Goal: Transaction & Acquisition: Download file/media

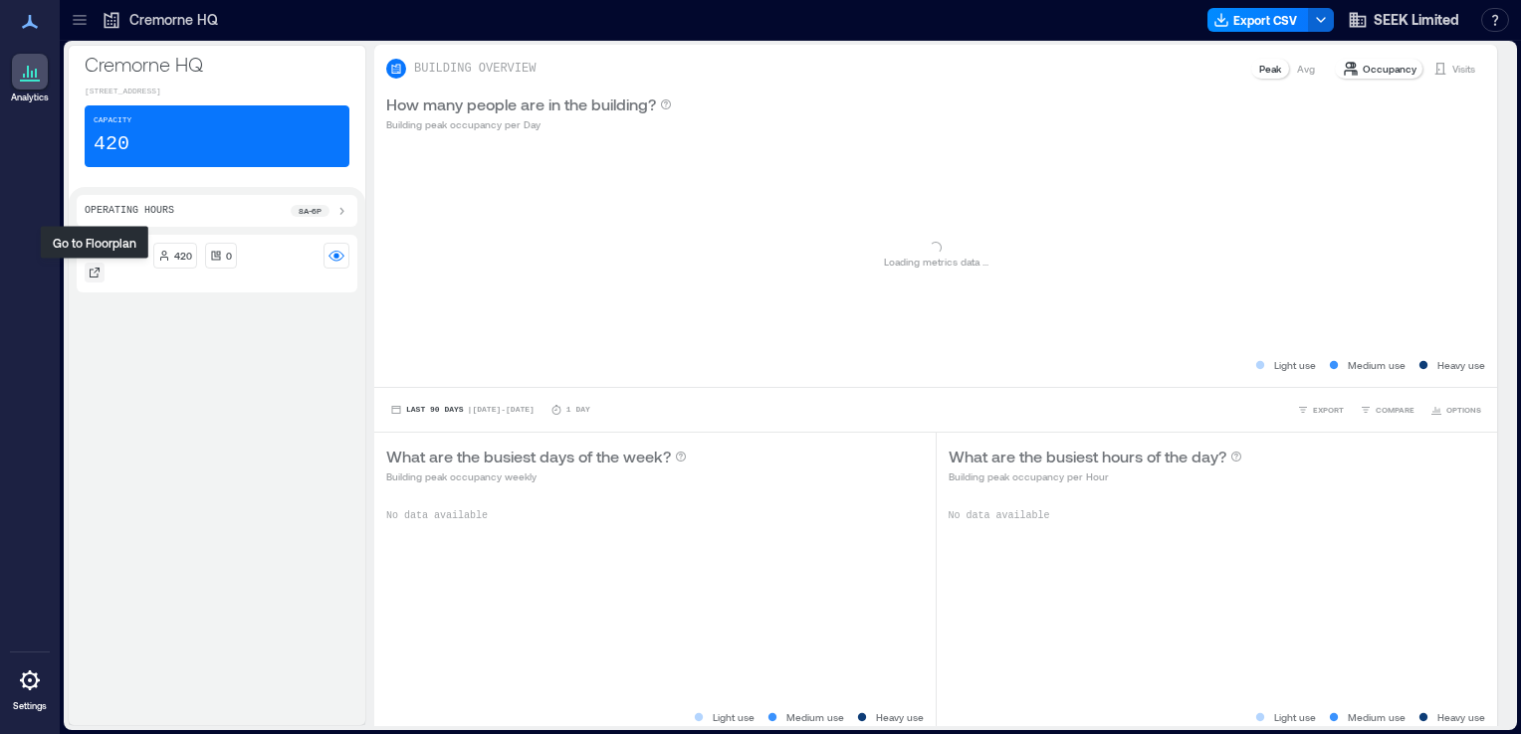
click at [94, 269] on icon at bounding box center [95, 273] width 12 height 12
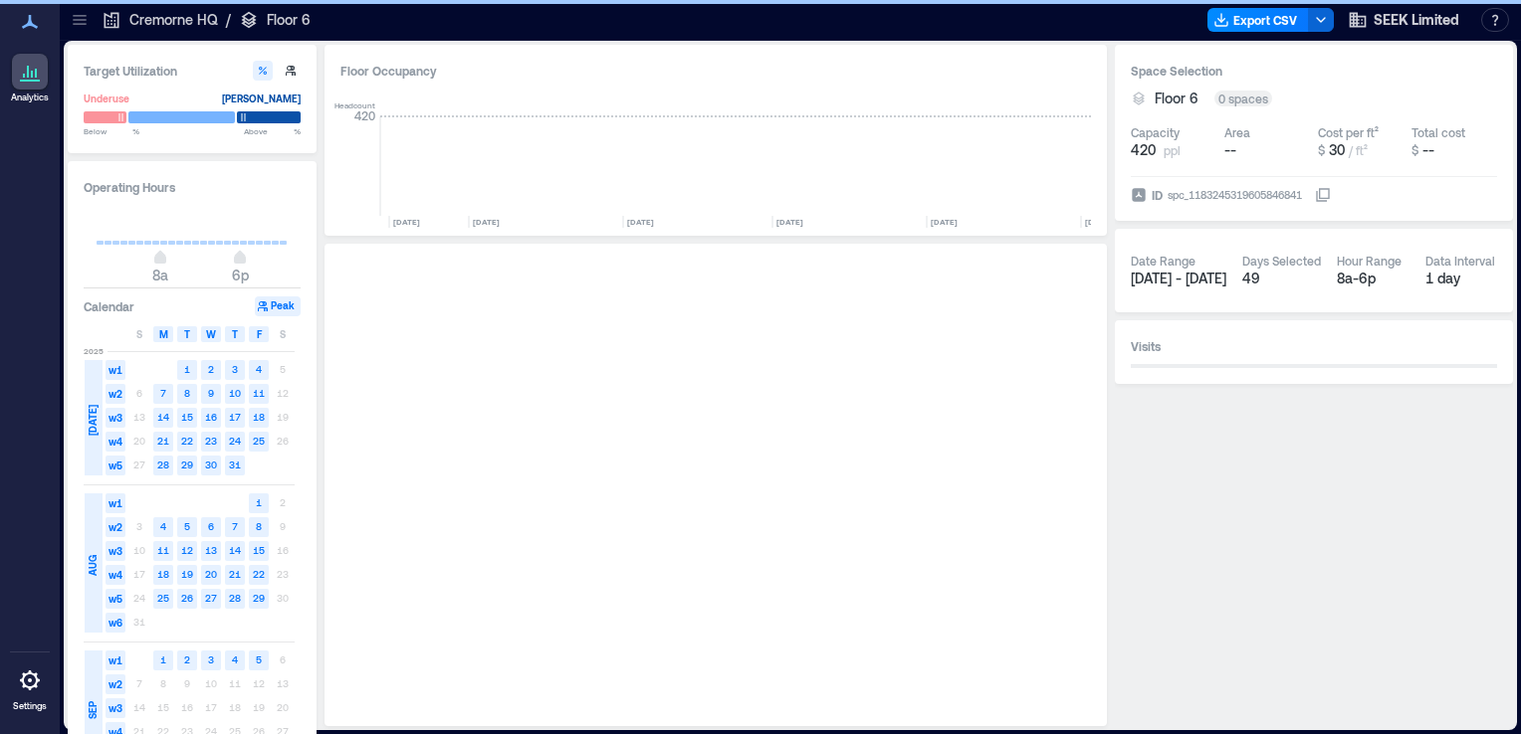
scroll to position [0, 3656]
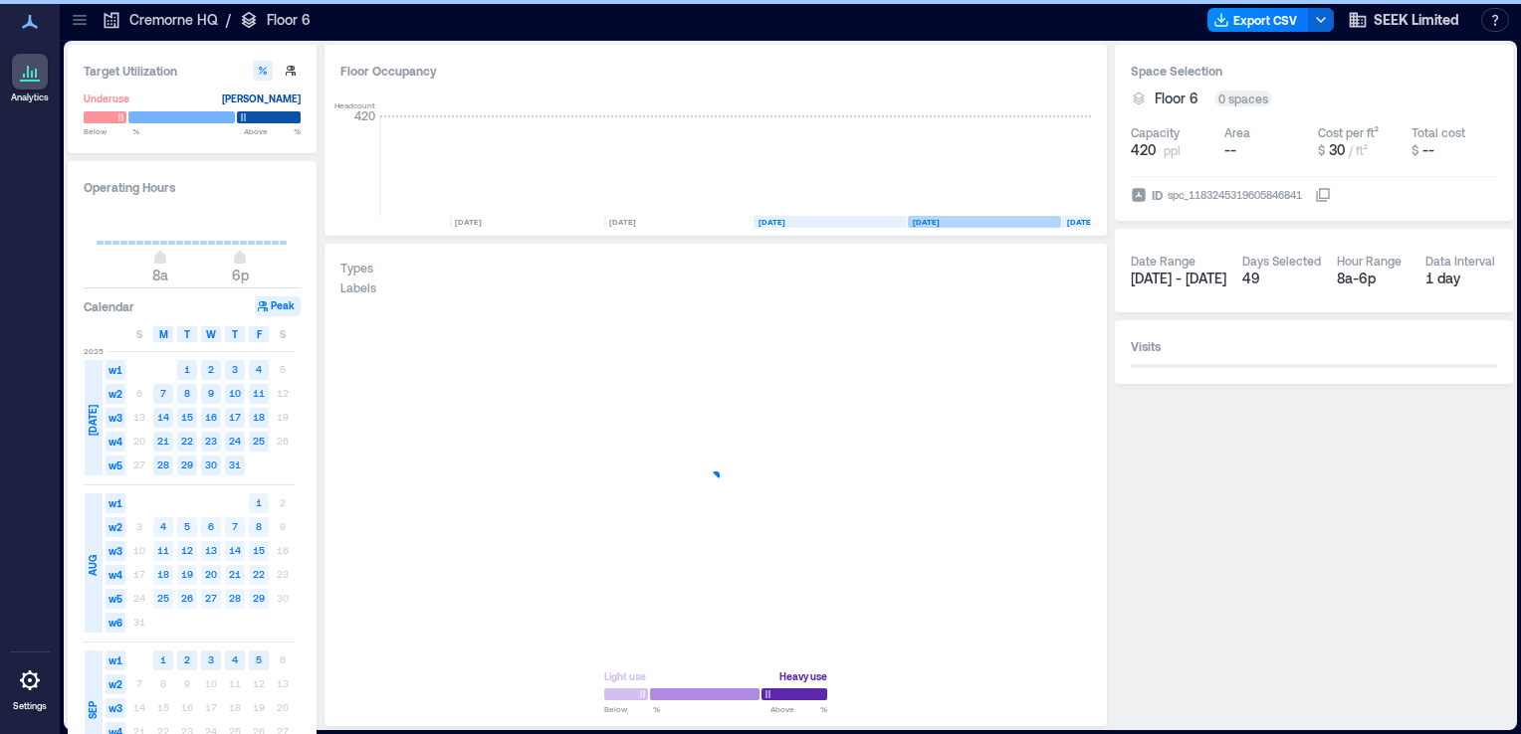
click at [1019, 225] on rect at bounding box center [984, 222] width 153 height 12
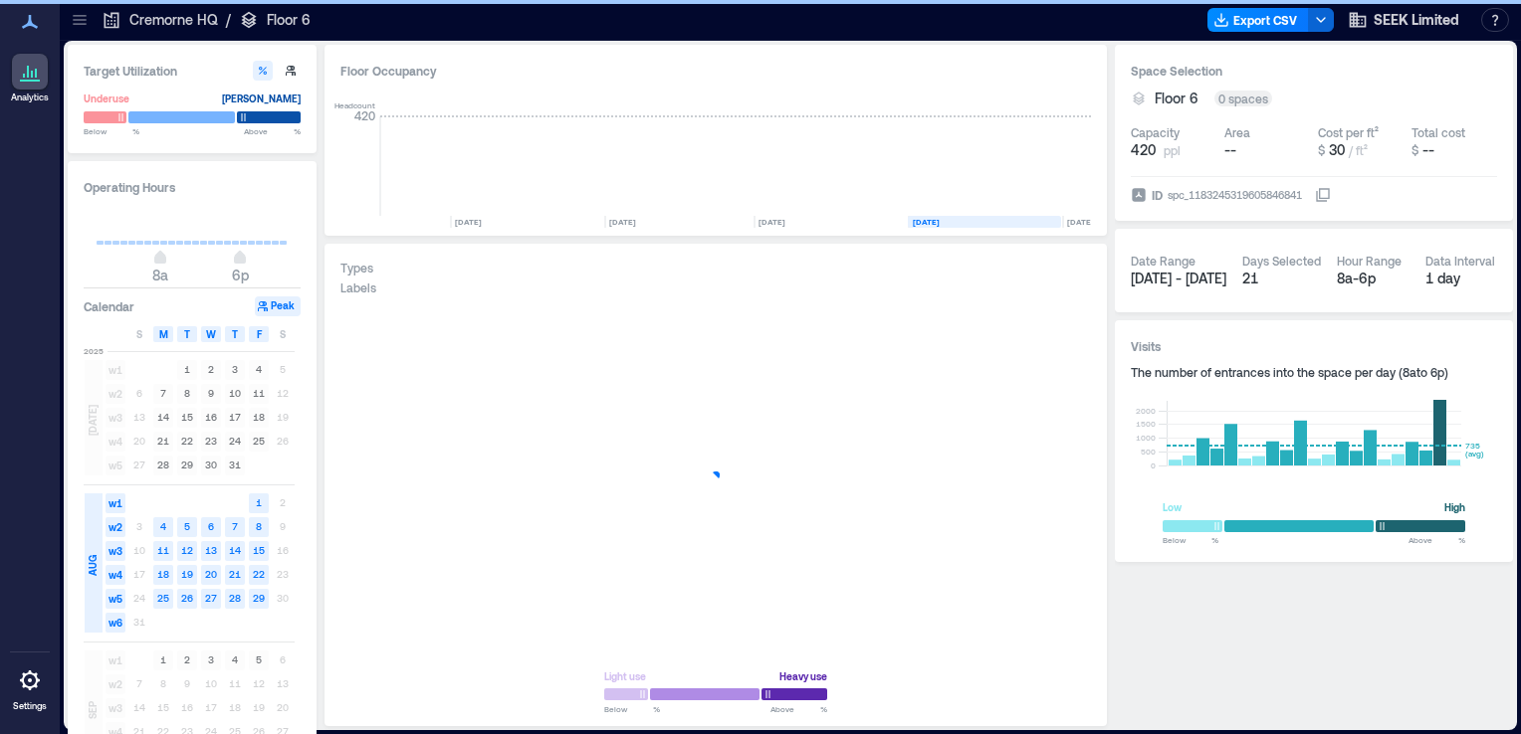
click at [1163, 285] on span "[DATE] - [DATE]" at bounding box center [1179, 278] width 96 height 17
type input "*"
drag, startPoint x: 165, startPoint y: 261, endPoint x: 232, endPoint y: 264, distance: 66.7
click at [70, 253] on div "Operating Hours 12a 6p Calendar Peak S M T W T F S [DATE] w1 1 2 3 4 5 w2 6 7 8…" at bounding box center [192, 472] width 249 height 623
type input "**"
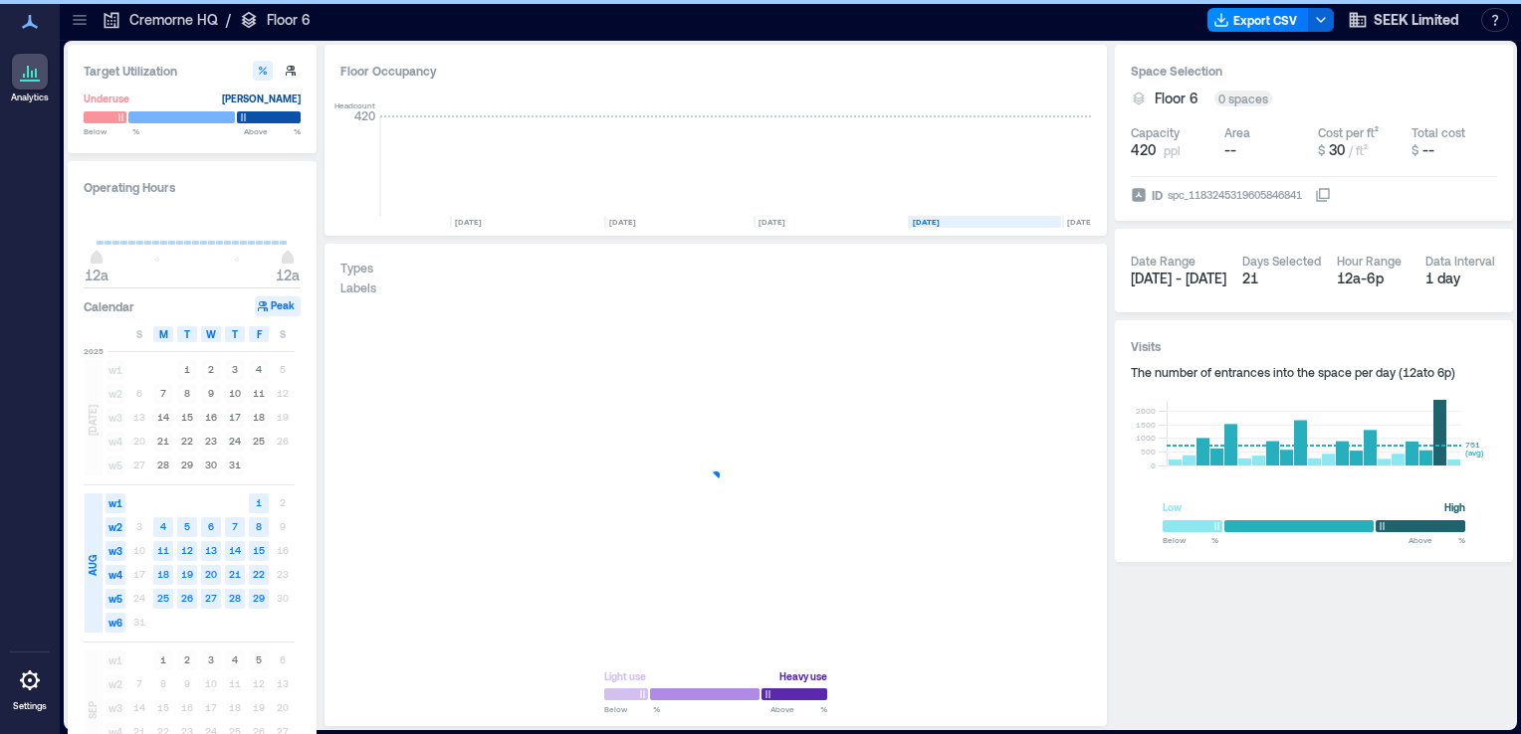
drag, startPoint x: 239, startPoint y: 260, endPoint x: 323, endPoint y: 264, distance: 84.7
click at [323, 264] on div "Target Utilization Underuse [PERSON_NAME] Below ** % Above ** % Operating Hours…" at bounding box center [790, 386] width 1445 height 682
click at [159, 332] on span "M" at bounding box center [163, 334] width 9 height 16
click at [180, 336] on div "T" at bounding box center [187, 334] width 20 height 16
click at [207, 336] on span "W" at bounding box center [211, 334] width 10 height 16
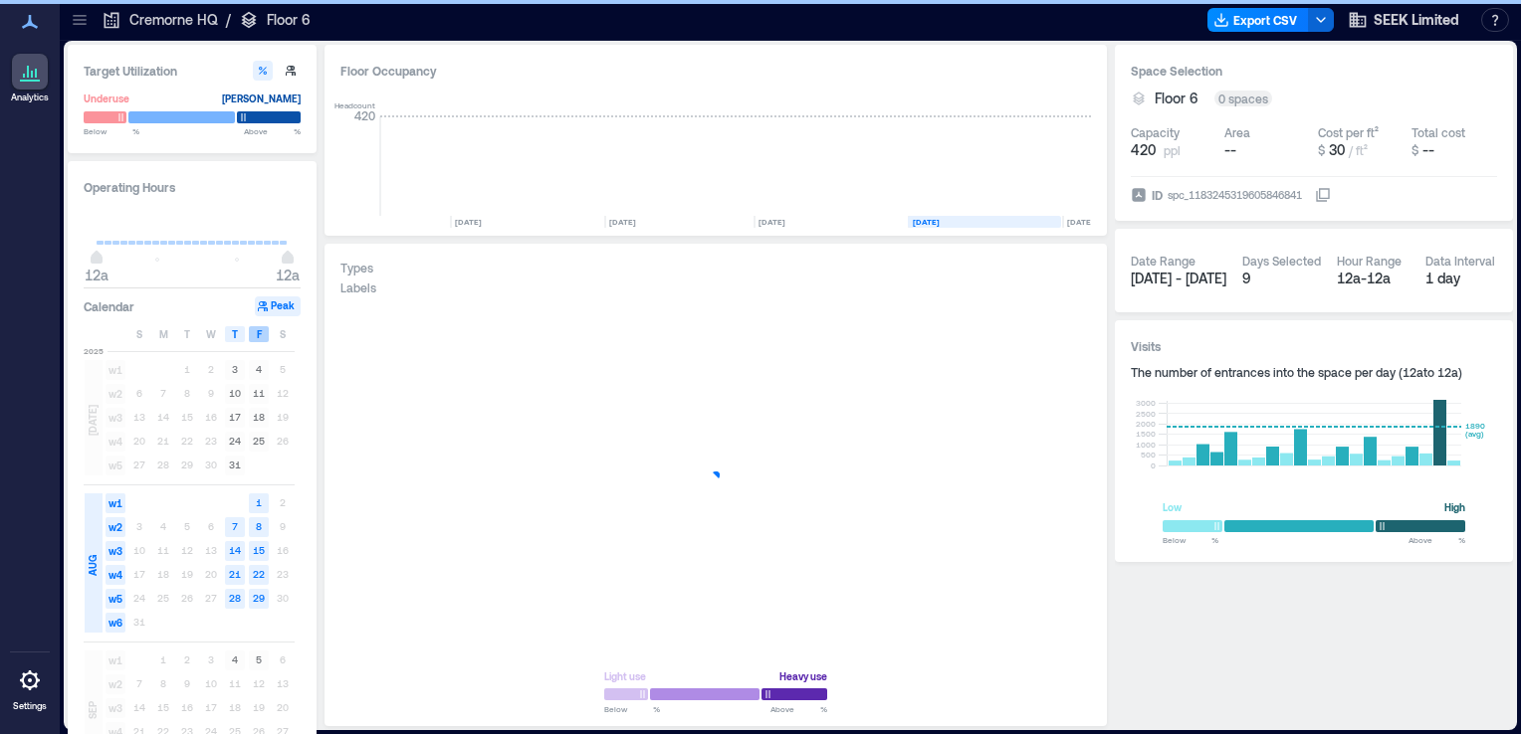
click at [254, 339] on div "F" at bounding box center [259, 334] width 20 height 16
click at [240, 533] on rect at bounding box center [235, 528] width 20 height 20
click at [235, 598] on text "28" at bounding box center [235, 598] width 12 height 12
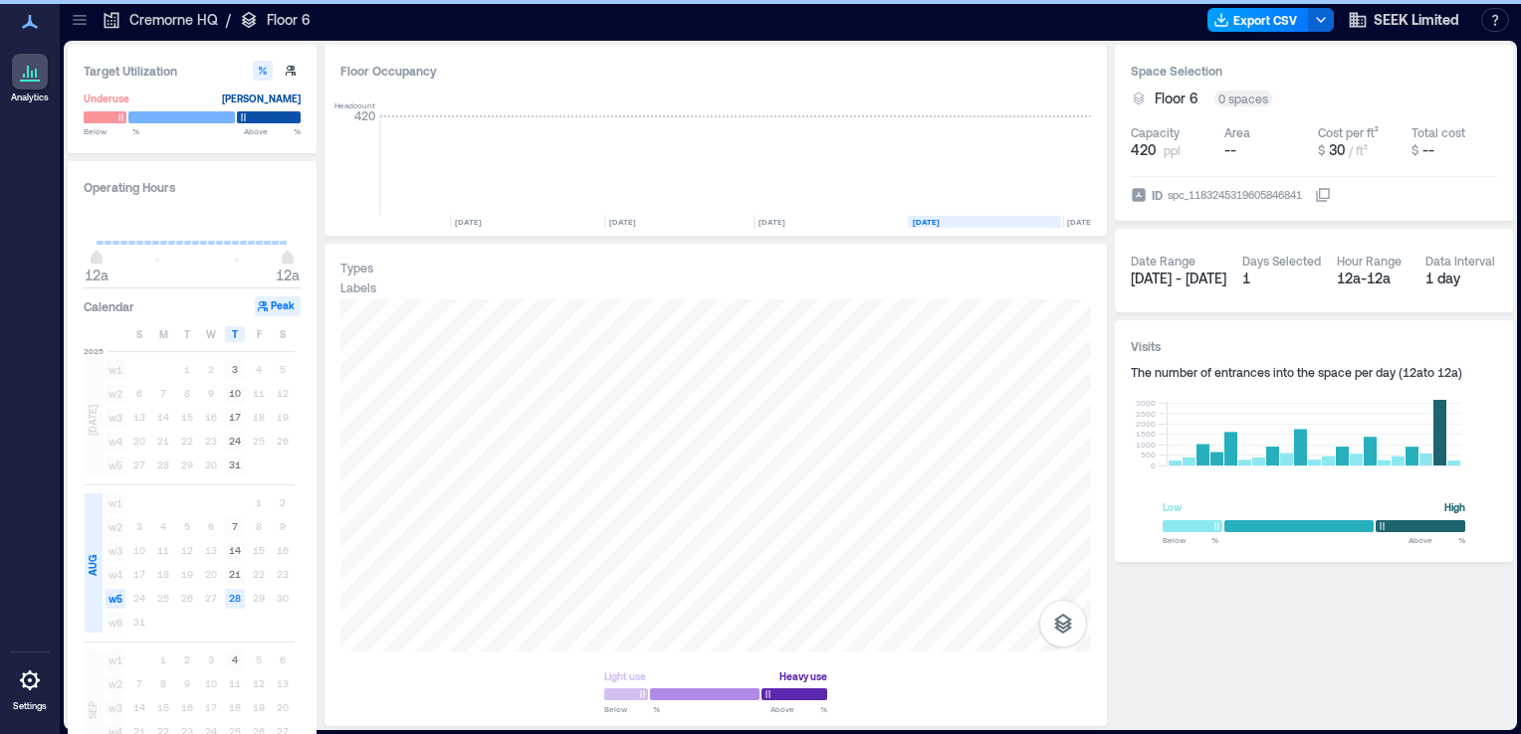
click at [1250, 19] on button "Export CSV" at bounding box center [1258, 20] width 102 height 24
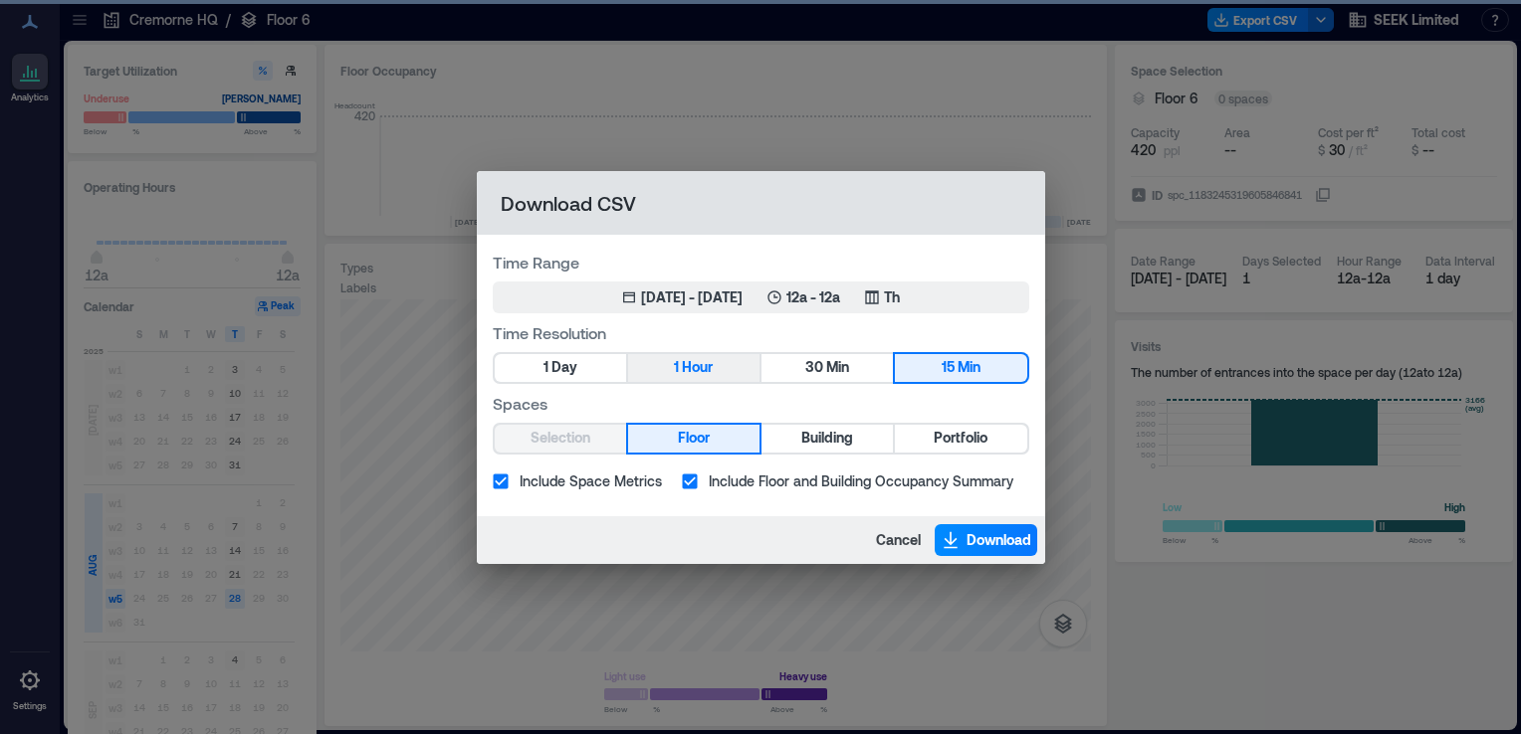
click at [673, 375] on button "1 Hour" at bounding box center [693, 368] width 131 height 28
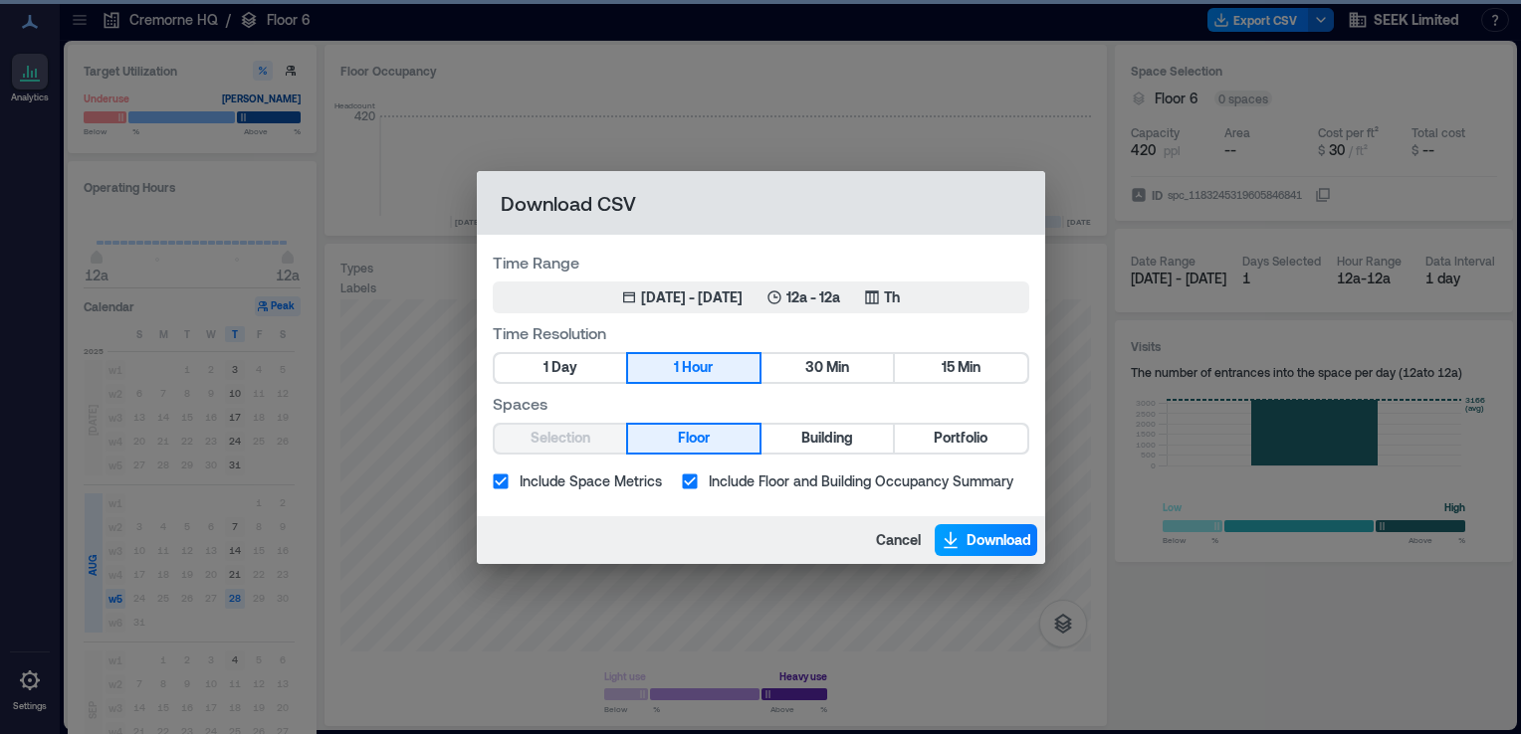
click at [999, 543] on span "Download" at bounding box center [998, 540] width 65 height 20
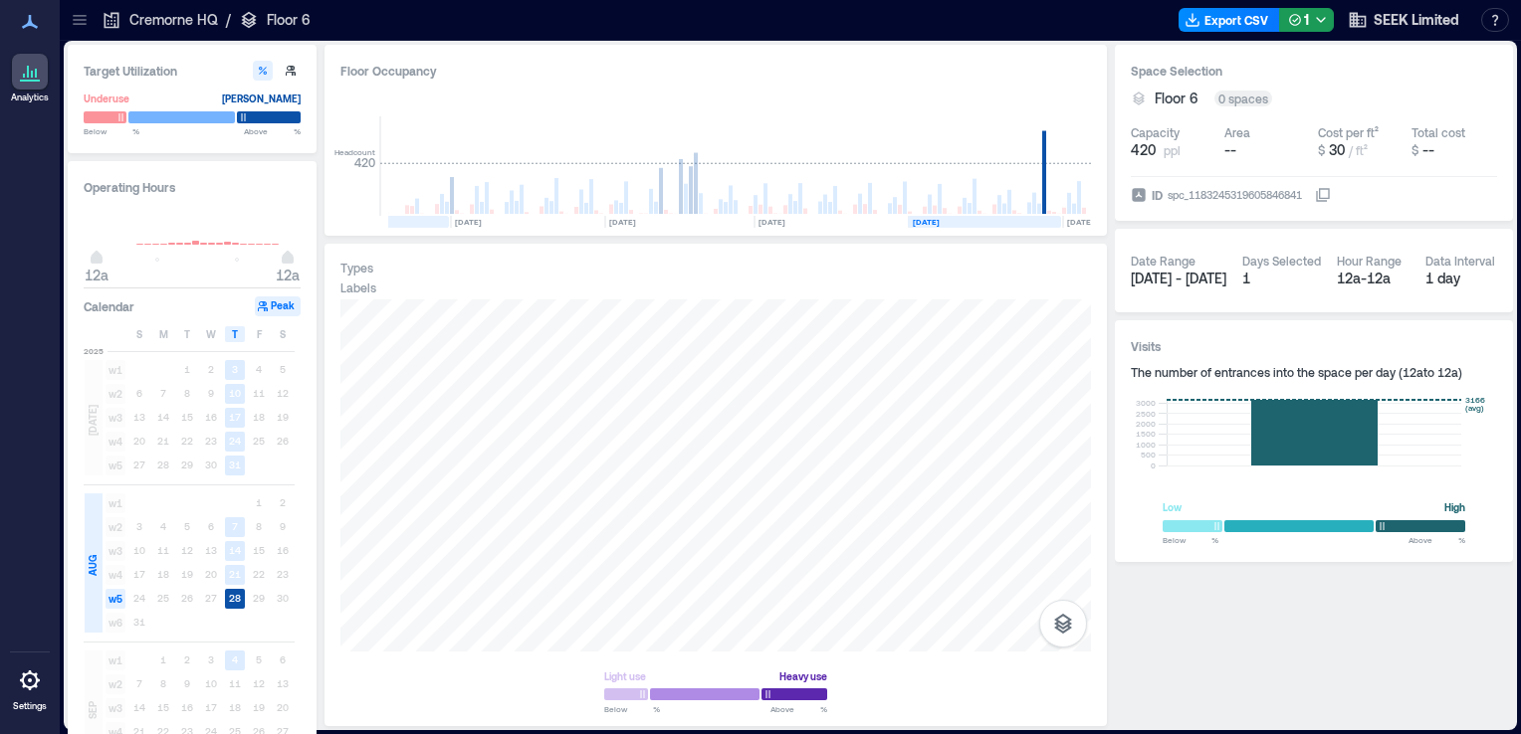
click at [414, 218] on rect at bounding box center [375, 222] width 148 height 12
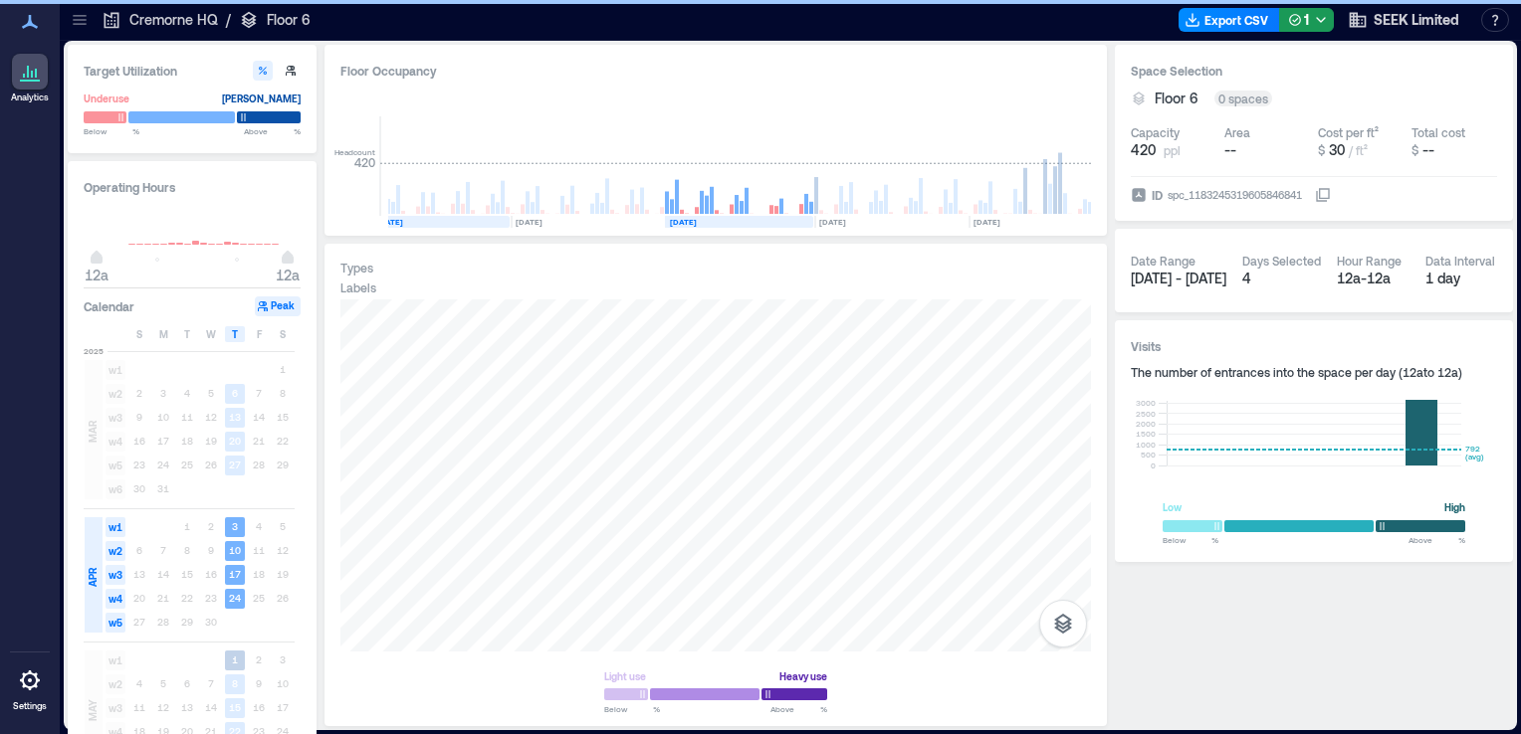
click at [414, 218] on rect at bounding box center [440, 222] width 138 height 12
click at [414, 218] on rect at bounding box center [437, 222] width 153 height 12
click at [414, 218] on rect at bounding box center [435, 222] width 153 height 12
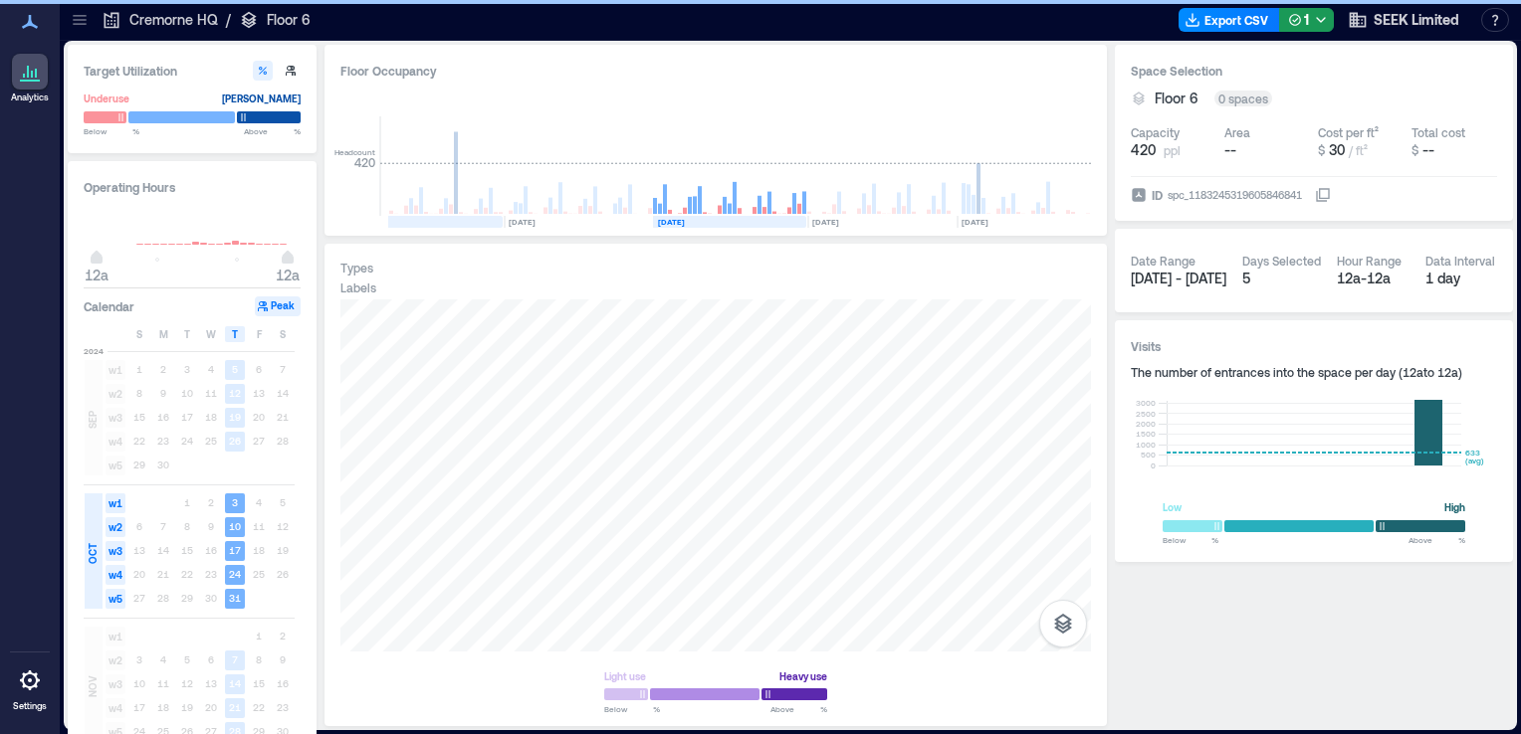
scroll to position [0, 2388]
click at [417, 220] on rect at bounding box center [435, 222] width 153 height 12
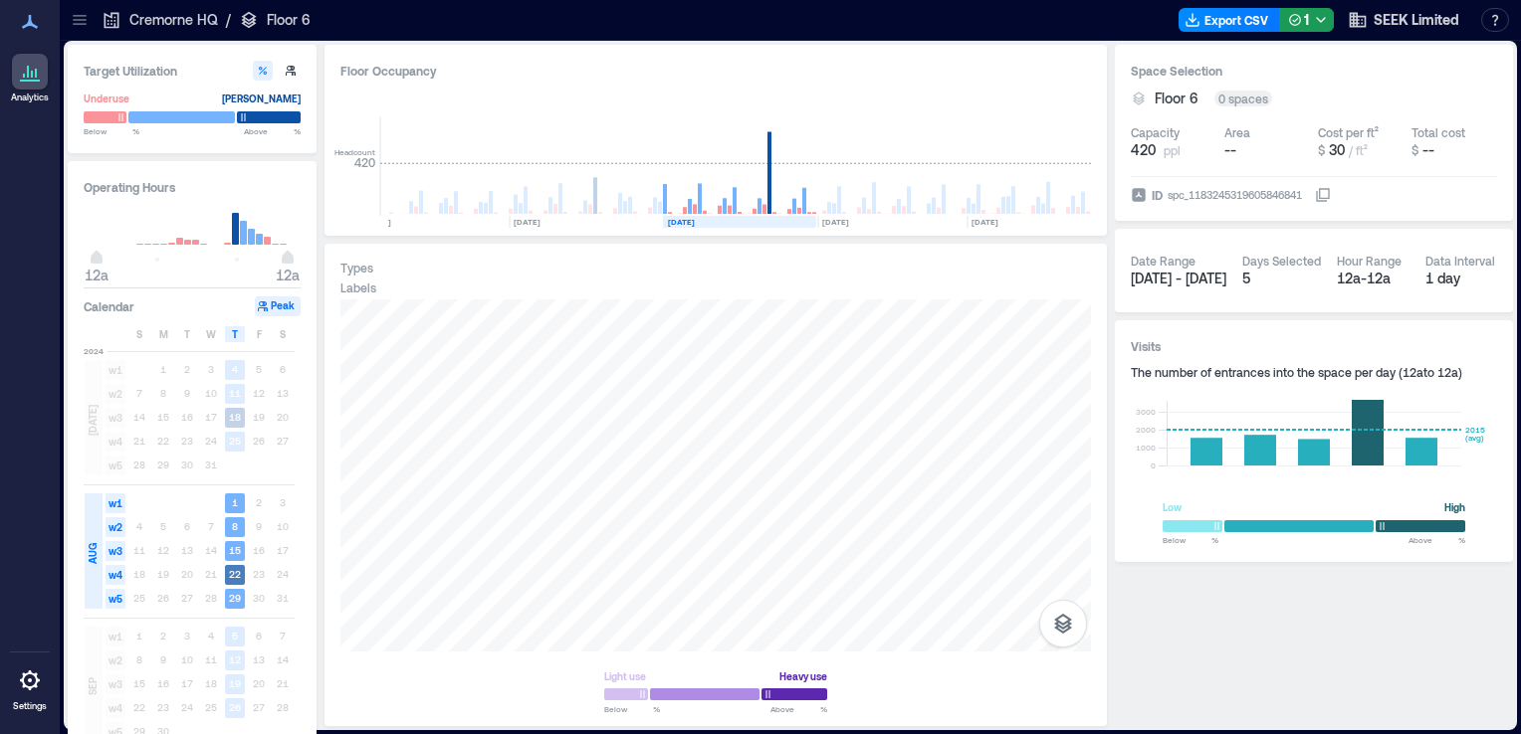
click at [235, 576] on text "22" at bounding box center [235, 574] width 12 height 12
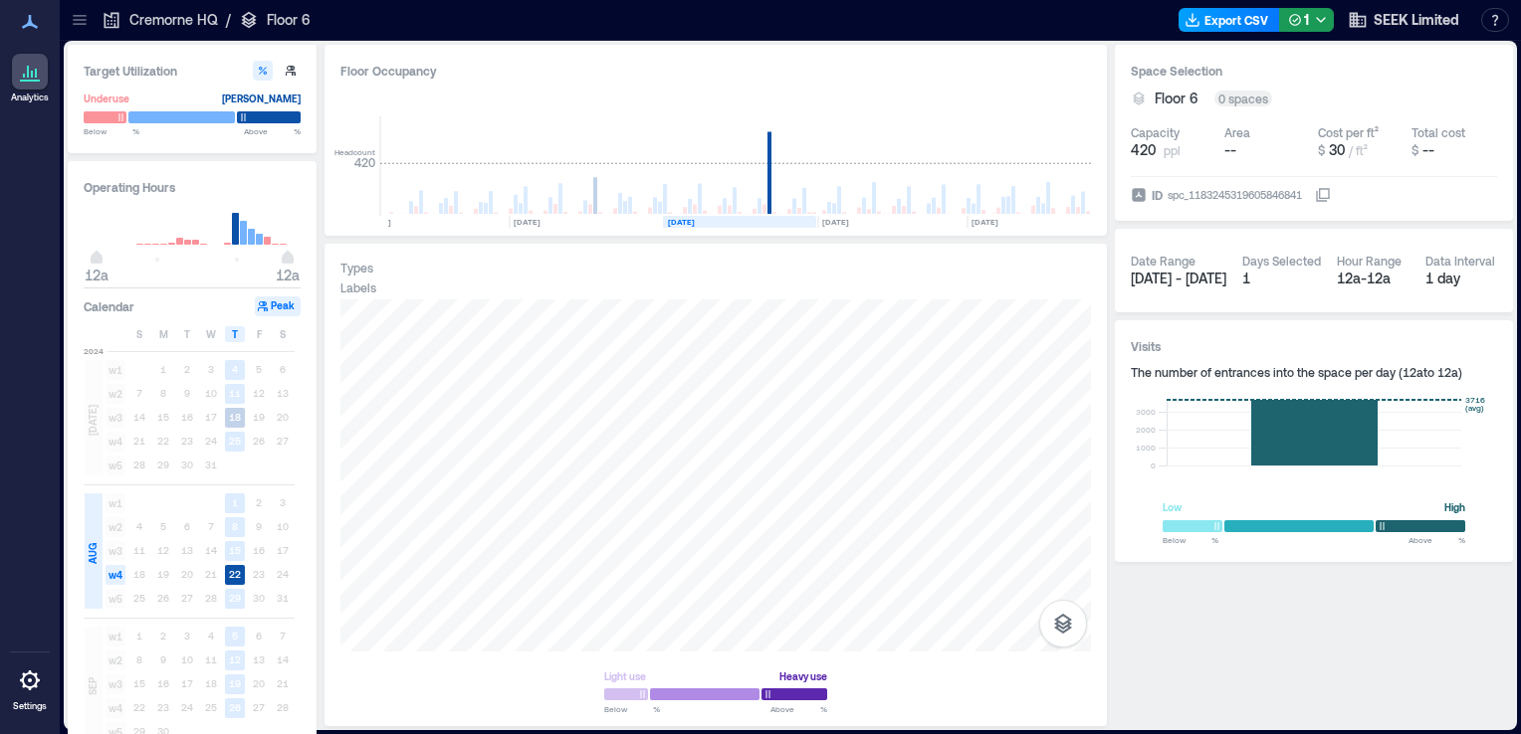
click at [1230, 20] on button "Export CSV" at bounding box center [1229, 20] width 102 height 24
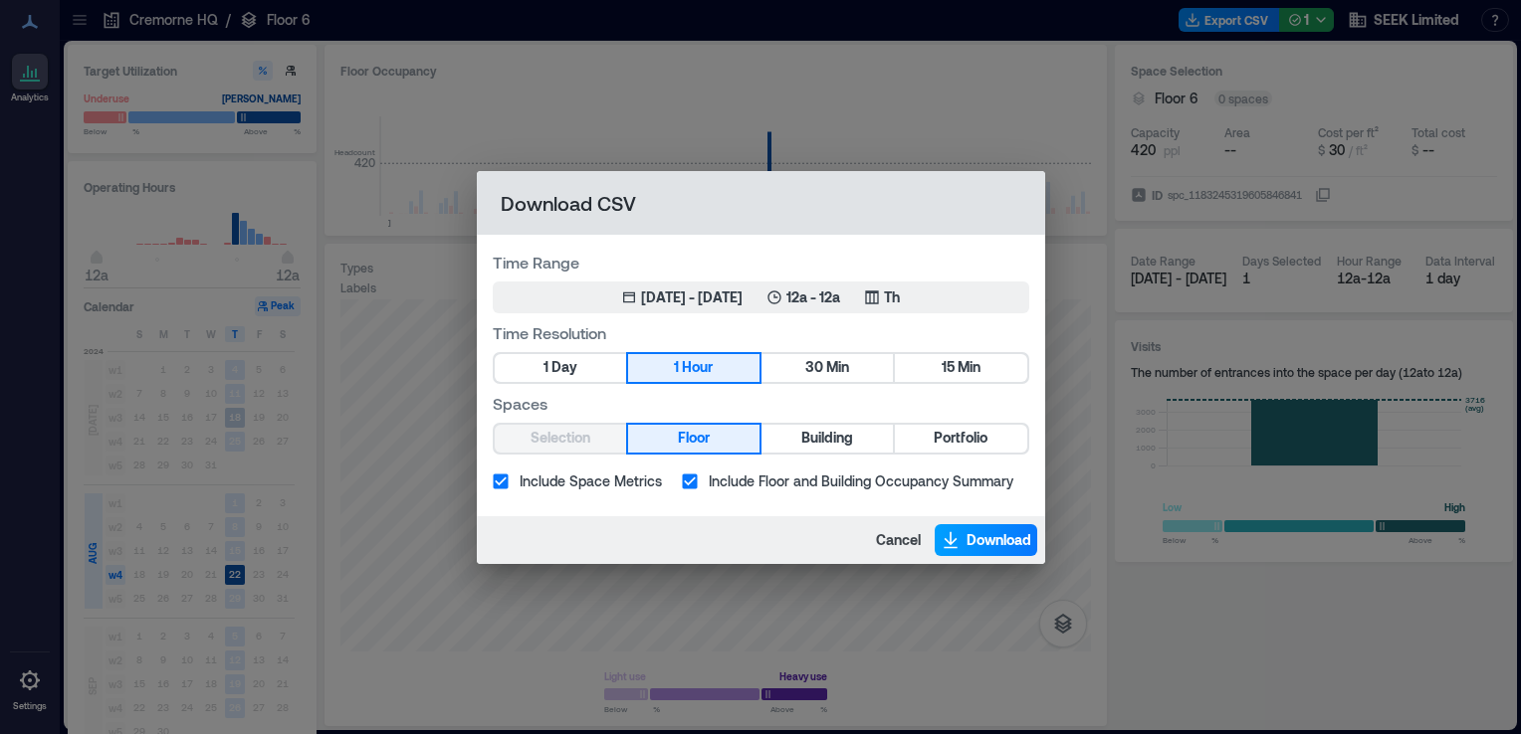
click at [993, 536] on span "Download" at bounding box center [998, 540] width 65 height 20
